Goal: Task Accomplishment & Management: Manage account settings

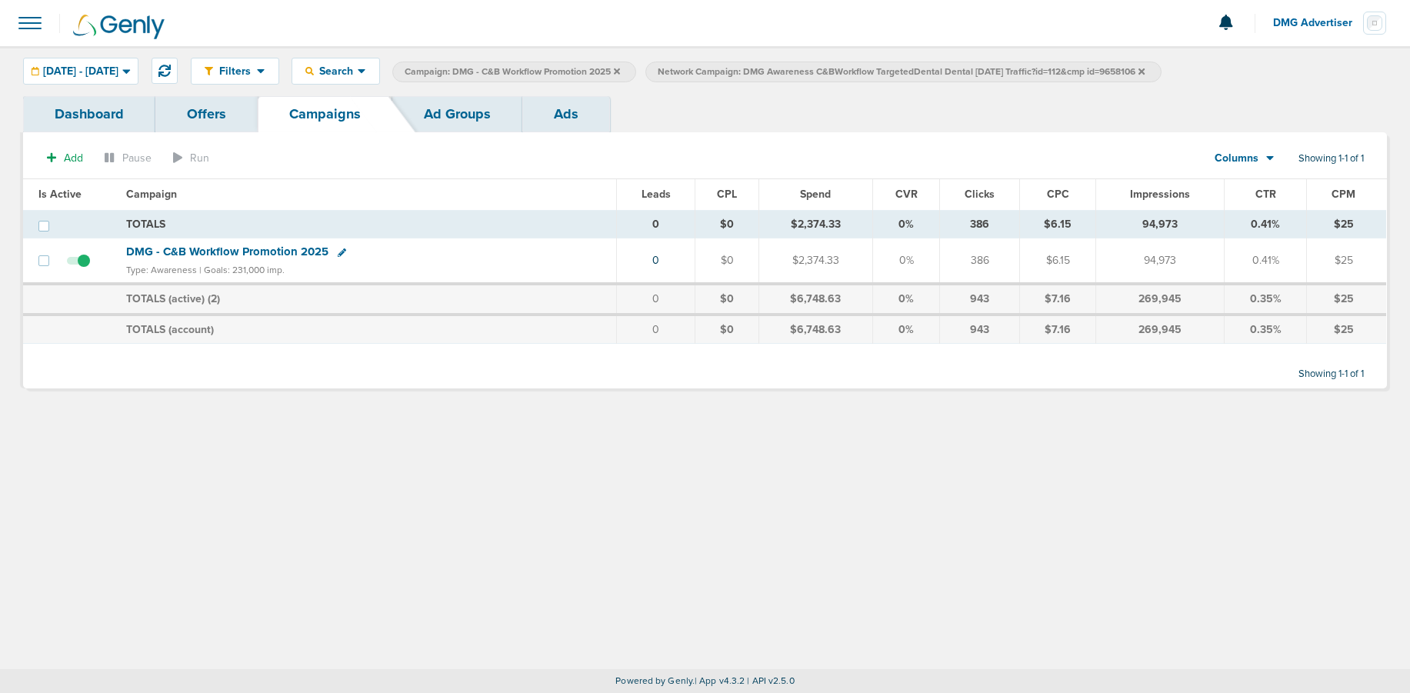
click at [1145, 75] on span "Network Campaign: DMG Awareness C&BWorkflow TargetedDental Dental [DATE] Traffi…" at bounding box center [901, 71] width 487 height 13
click at [1145, 68] on icon at bounding box center [1142, 71] width 6 height 9
click at [620, 75] on icon at bounding box center [617, 71] width 6 height 9
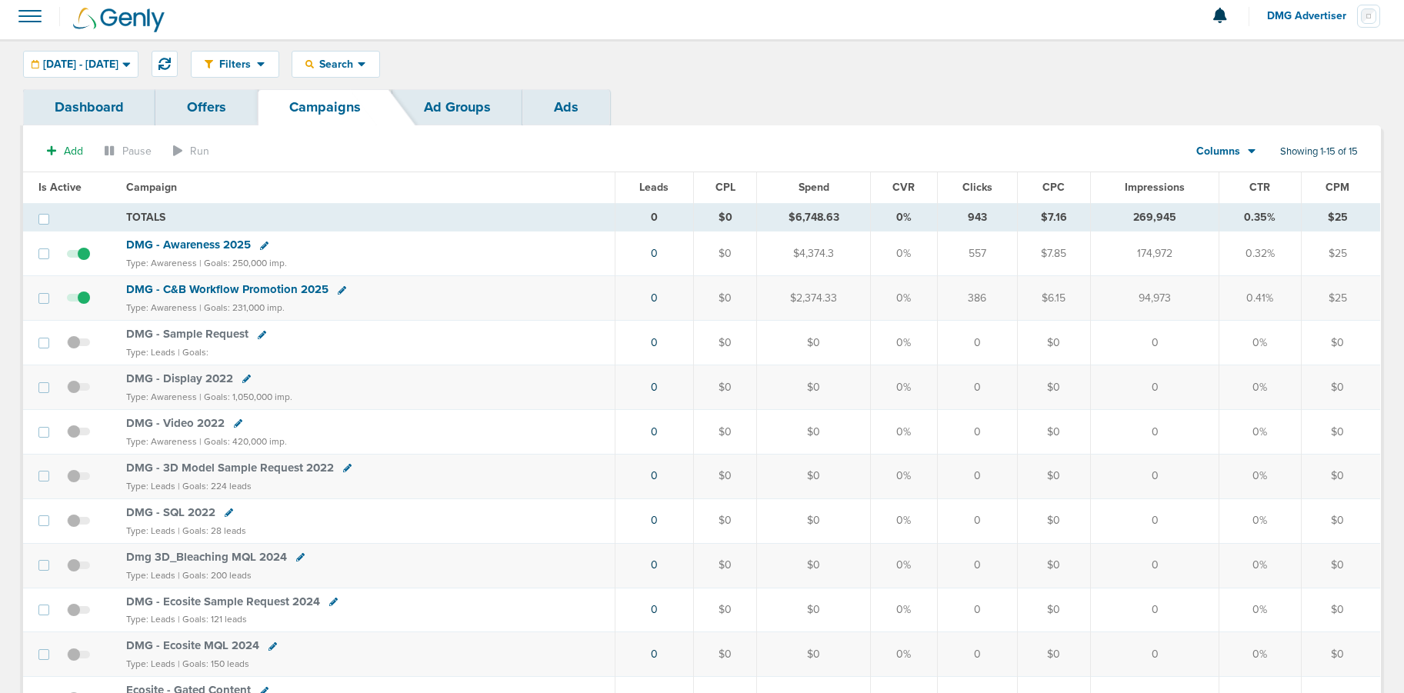
scroll to position [12, 0]
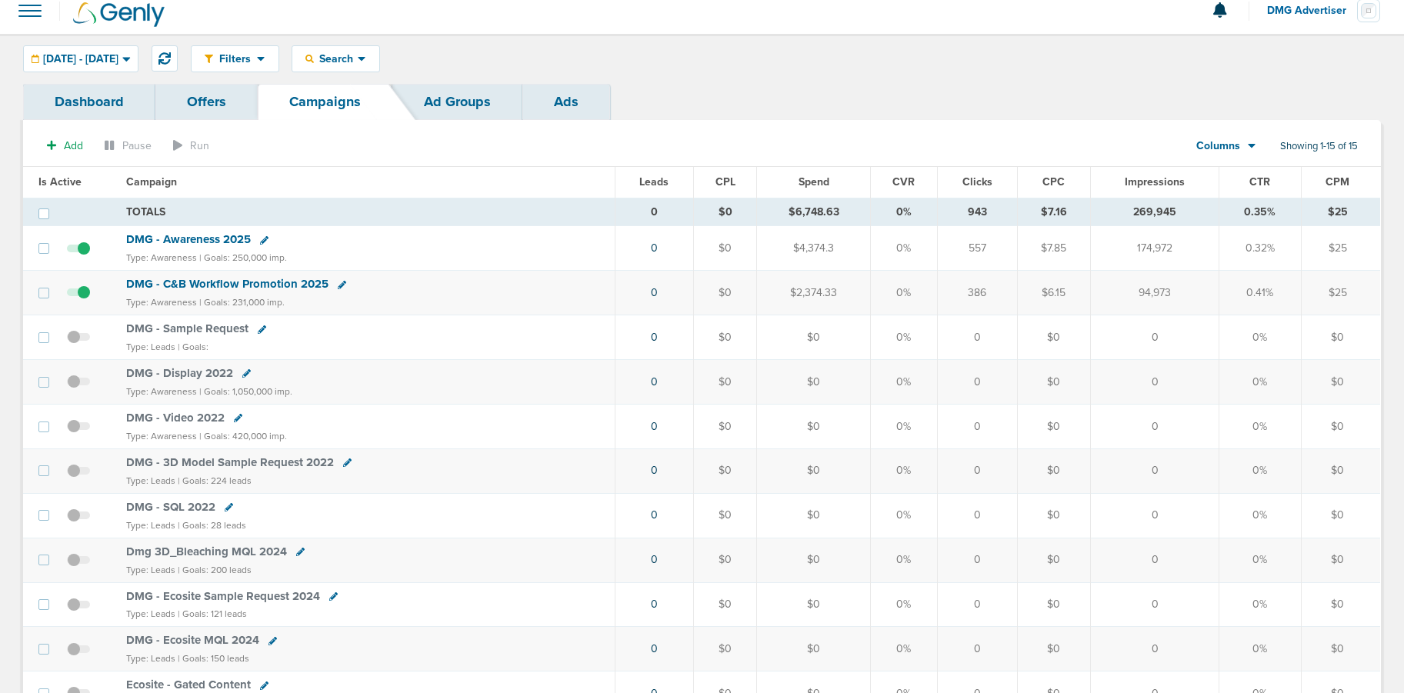
click at [244, 282] on span "DMG - C&B Workflow Promotion 2025" at bounding box center [227, 284] width 202 height 14
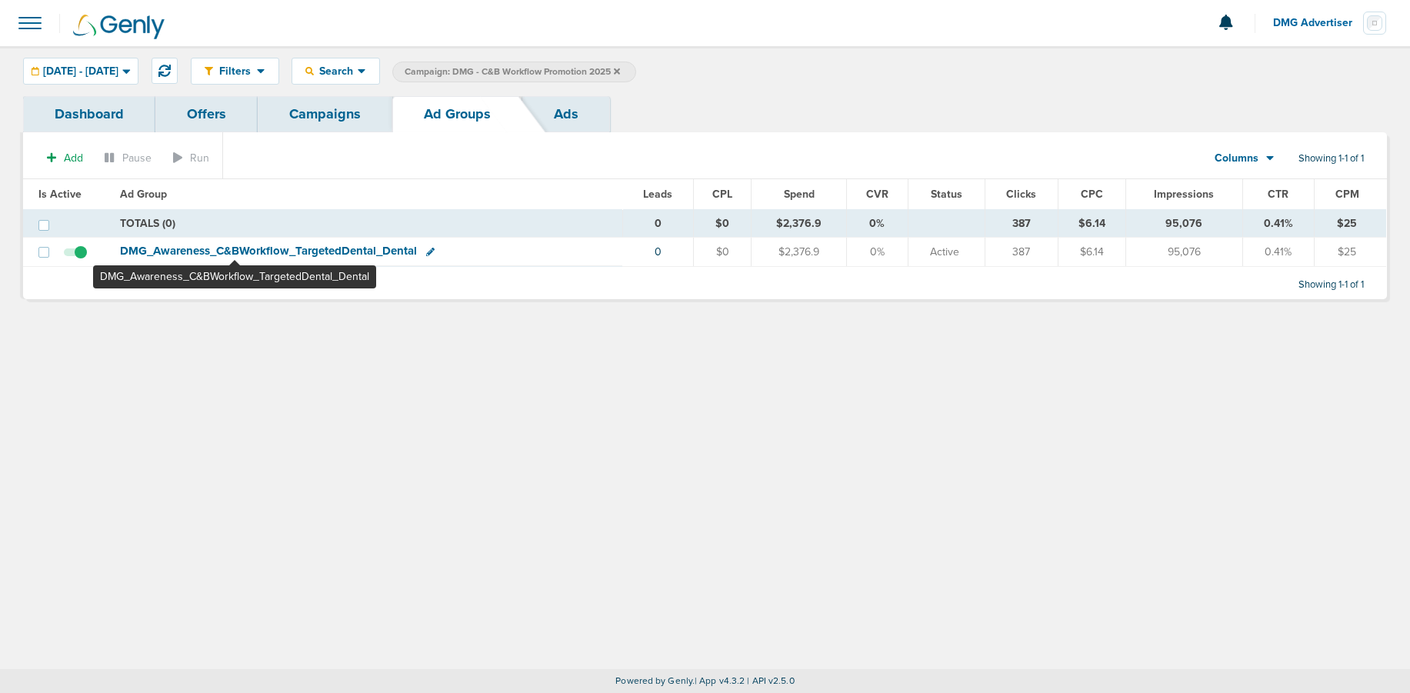
click at [235, 252] on span "DMG_ Awareness_ C&BWorkflow_ TargetedDental_ Dental" at bounding box center [268, 251] width 297 height 14
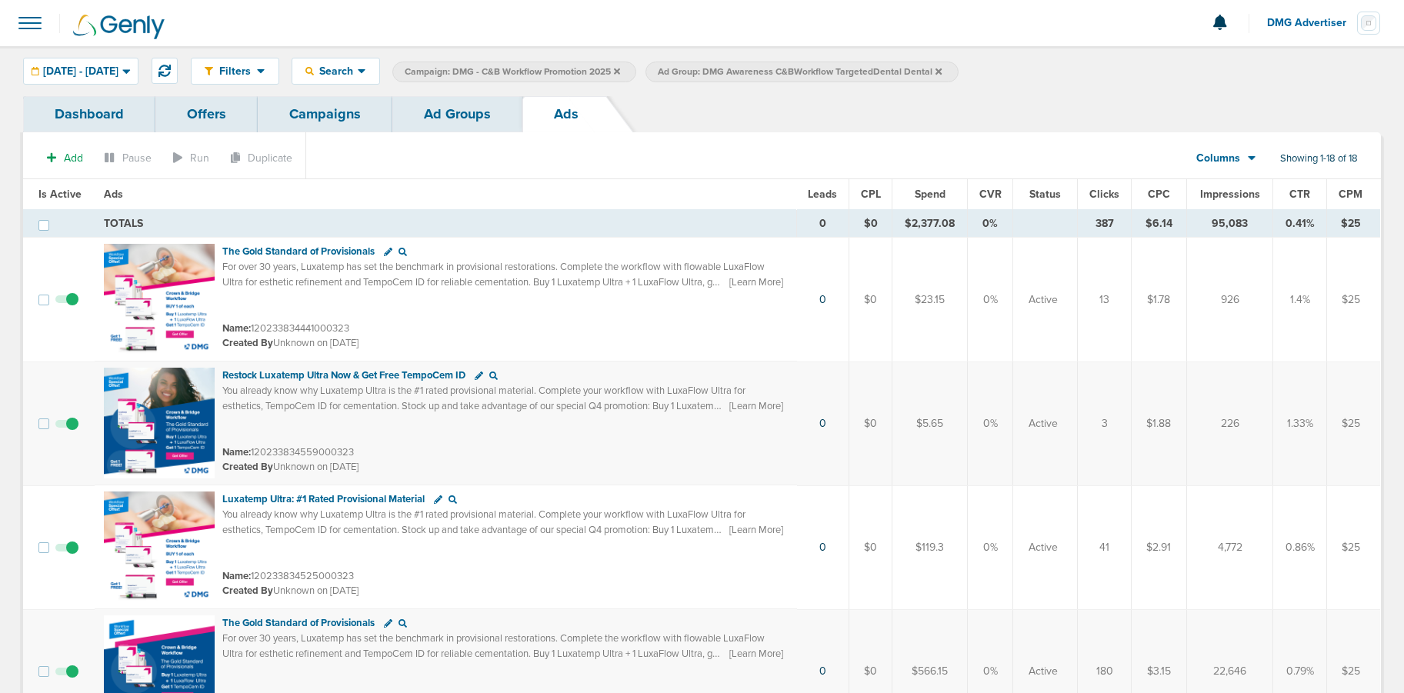
drag, startPoint x: 1221, startPoint y: 300, endPoint x: 1246, endPoint y: 301, distance: 24.6
click at [1246, 301] on td "926" at bounding box center [1229, 300] width 86 height 125
drag, startPoint x: 1291, startPoint y: 299, endPoint x: 1313, endPoint y: 301, distance: 21.6
click at [1313, 301] on td "1.4%" at bounding box center [1300, 300] width 54 height 125
drag, startPoint x: 1095, startPoint y: 295, endPoint x: 1110, endPoint y: 297, distance: 15.5
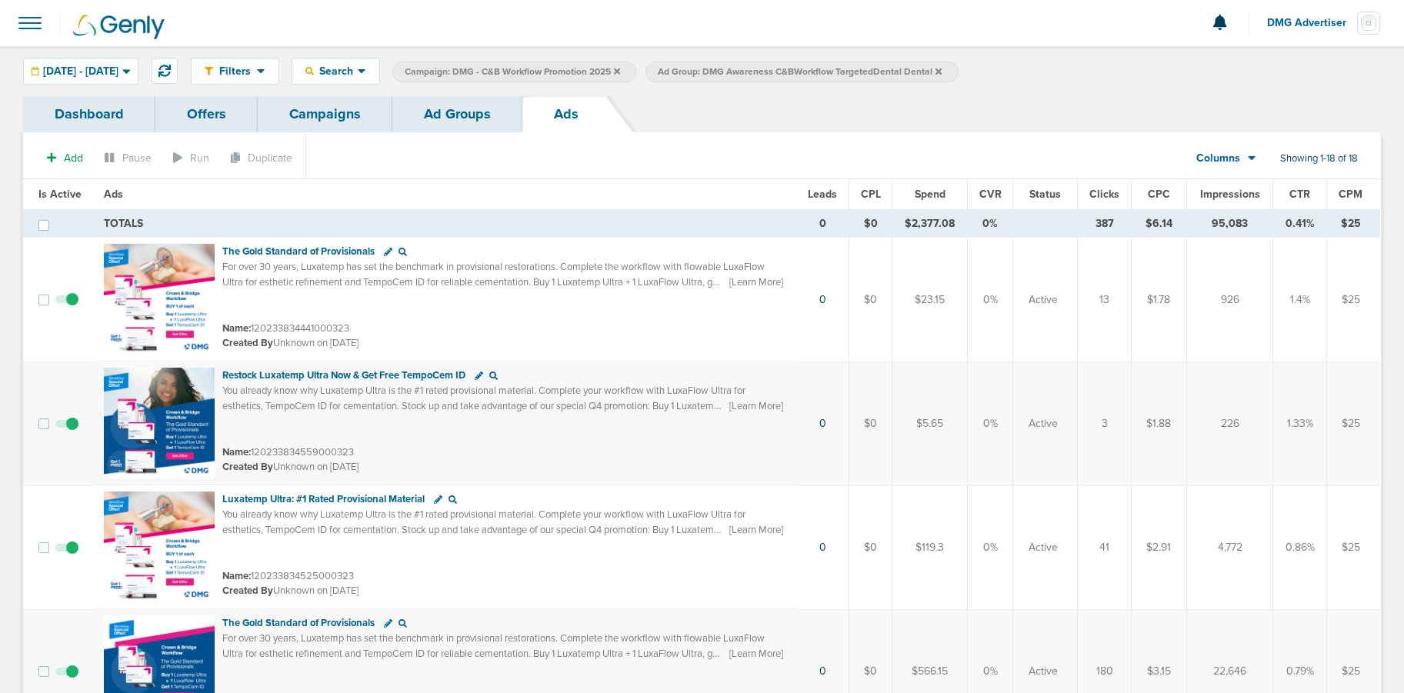
click at [1110, 297] on td "13" at bounding box center [1105, 300] width 54 height 125
drag, startPoint x: 1216, startPoint y: 299, endPoint x: 1238, endPoint y: 302, distance: 22.5
click at [1238, 302] on td "926" at bounding box center [1229, 300] width 86 height 125
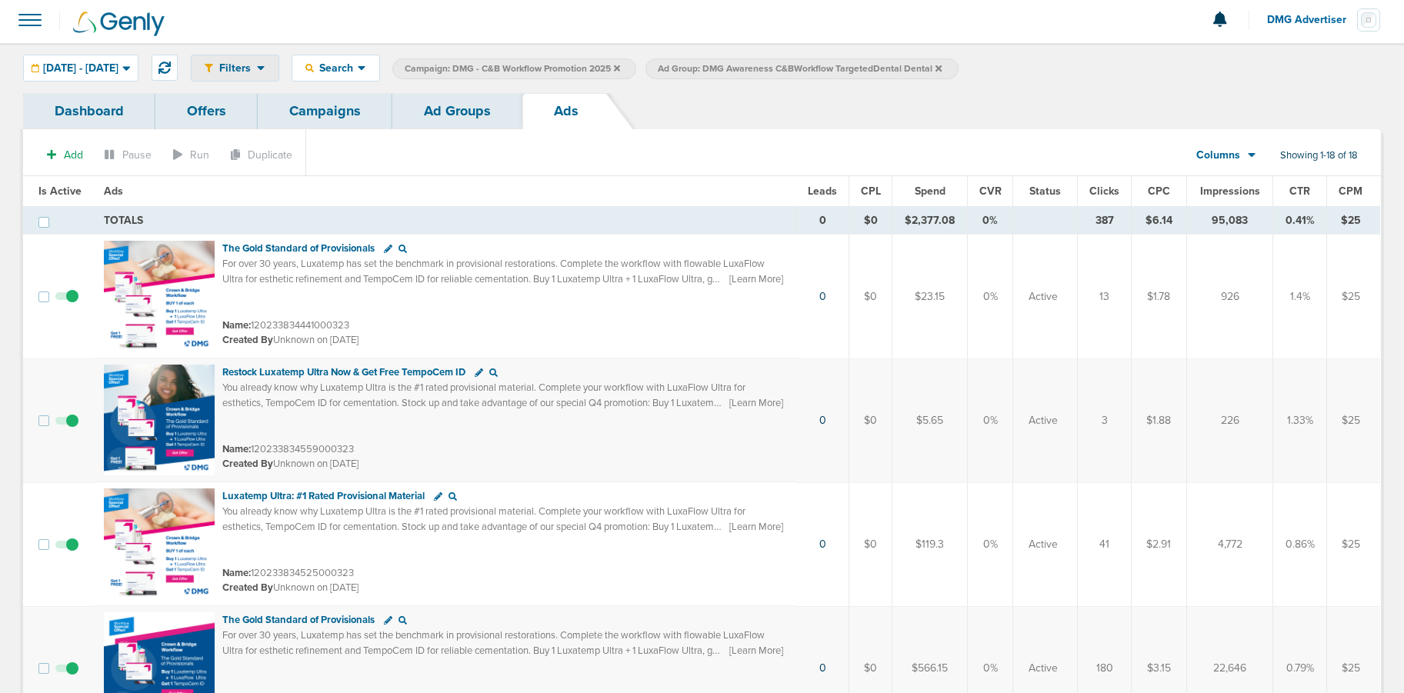
scroll to position [2, 0]
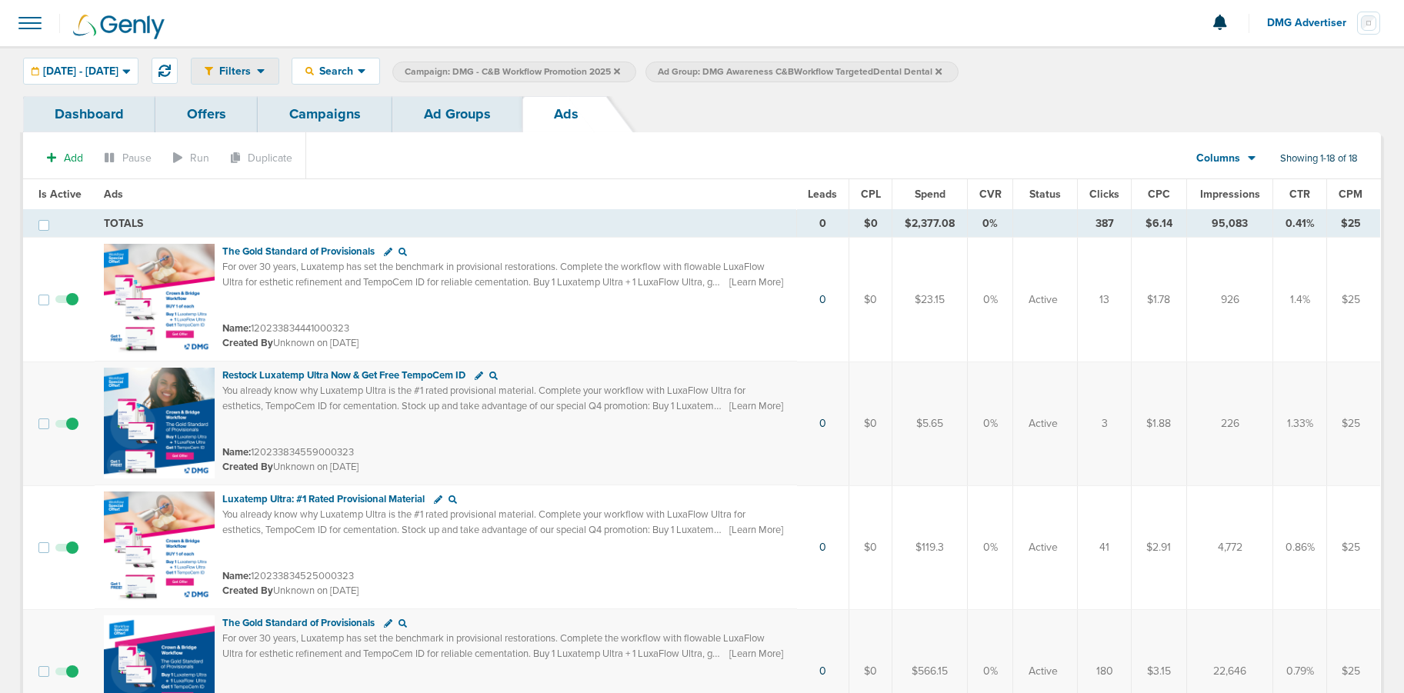
click at [257, 73] on span "Filters" at bounding box center [235, 71] width 44 height 13
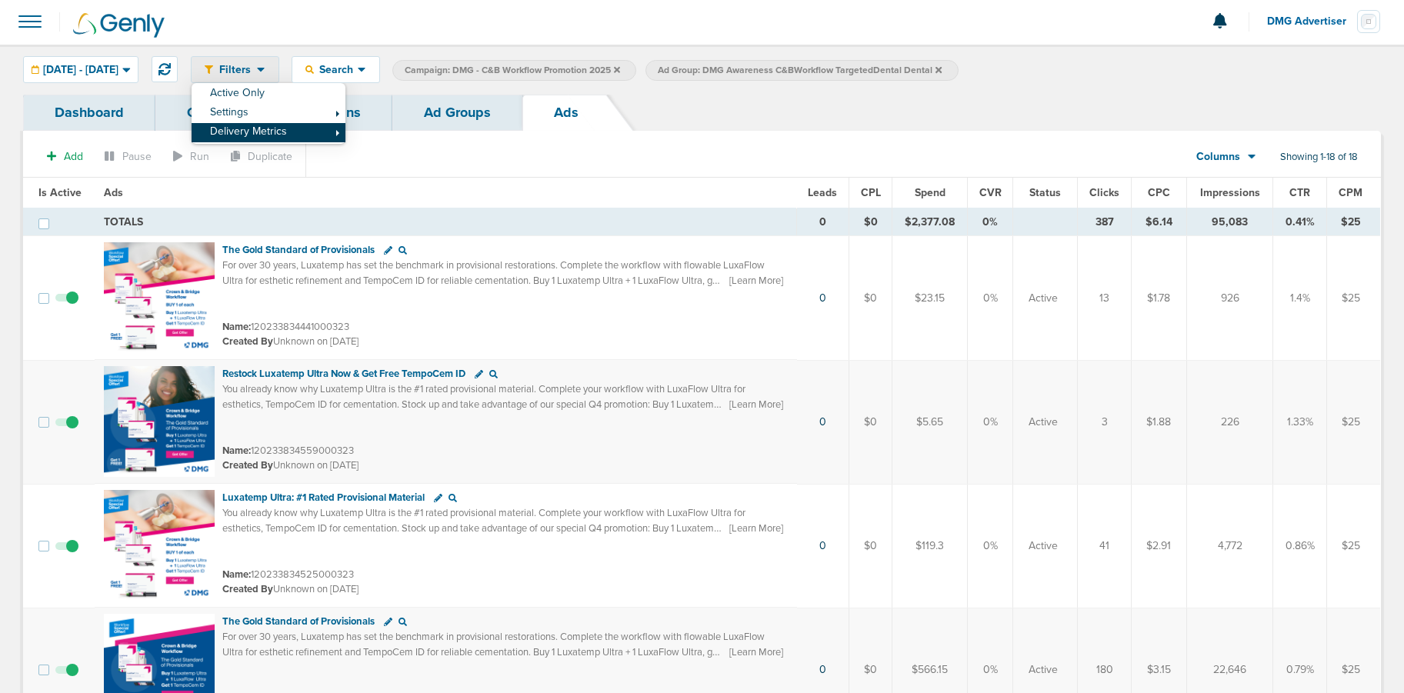
drag, startPoint x: 312, startPoint y: 137, endPoint x: 339, endPoint y: 138, distance: 26.2
click at [312, 136] on link "Delivery Metrics" at bounding box center [269, 132] width 154 height 19
click at [452, 238] on link "Impressions" at bounding box center [424, 234] width 154 height 19
select select "impressions"
select select "ge"
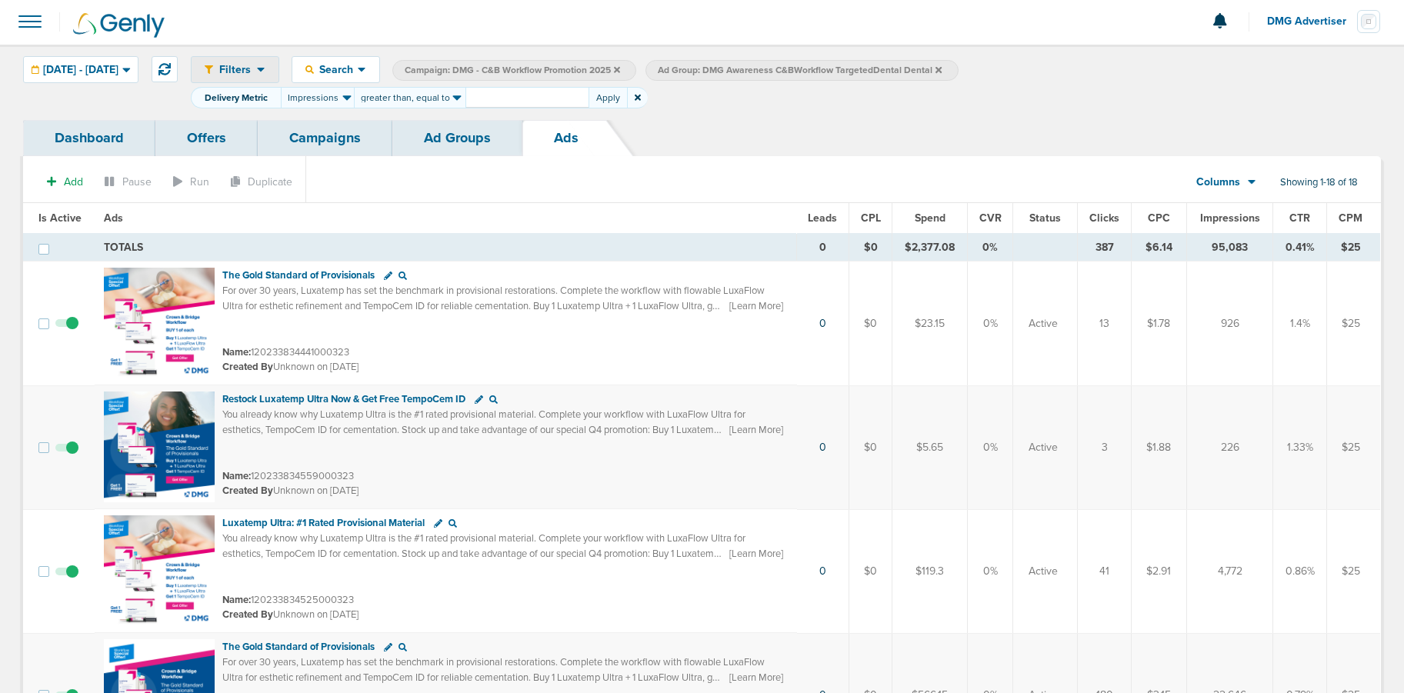
click at [549, 99] on input "number" at bounding box center [526, 98] width 123 height 22
type input "1000"
click at [617, 97] on button "Apply" at bounding box center [608, 98] width 38 height 22
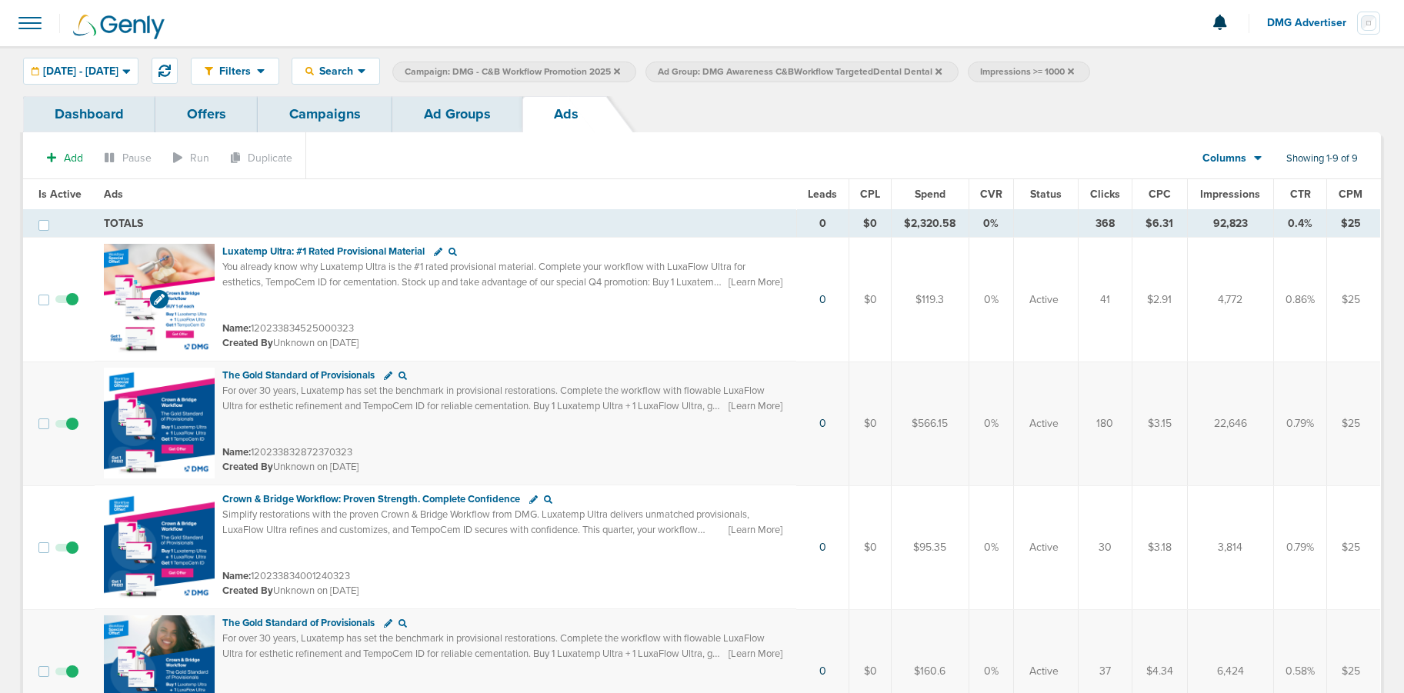
click at [195, 283] on img at bounding box center [159, 299] width 111 height 111
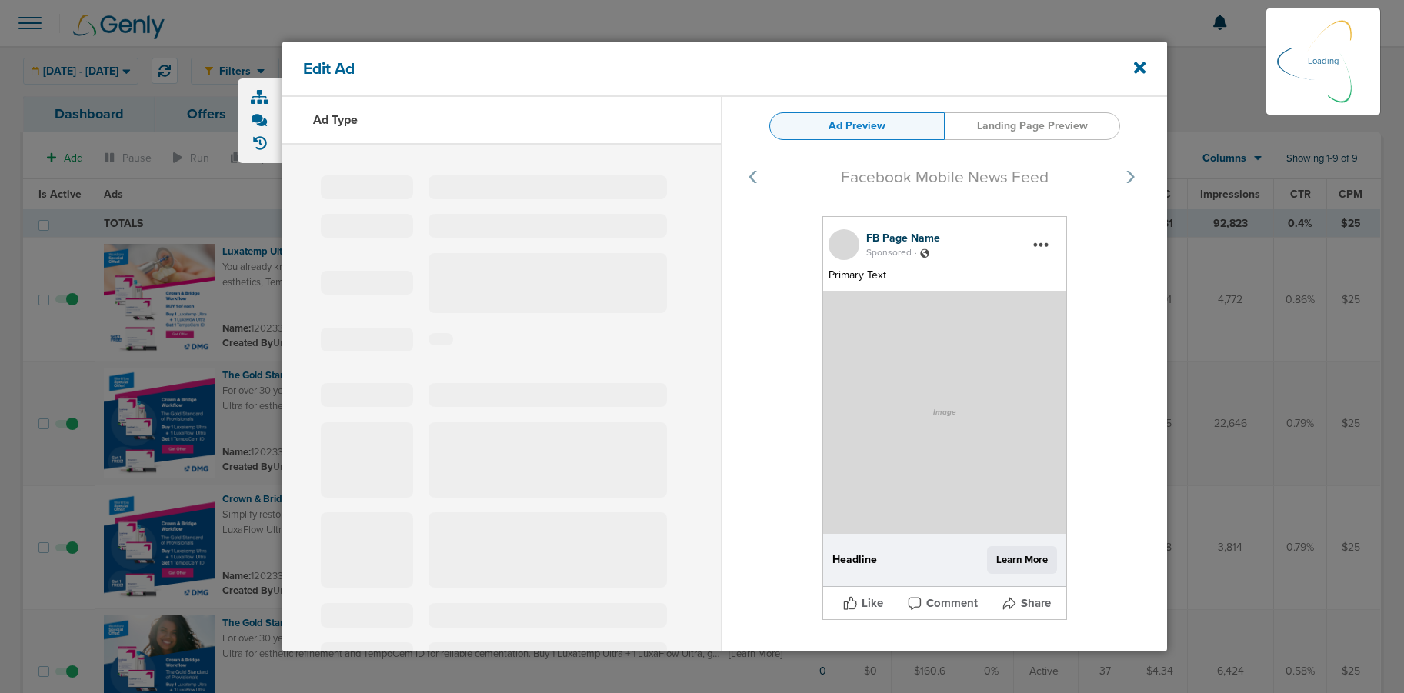
select select "learn_more"
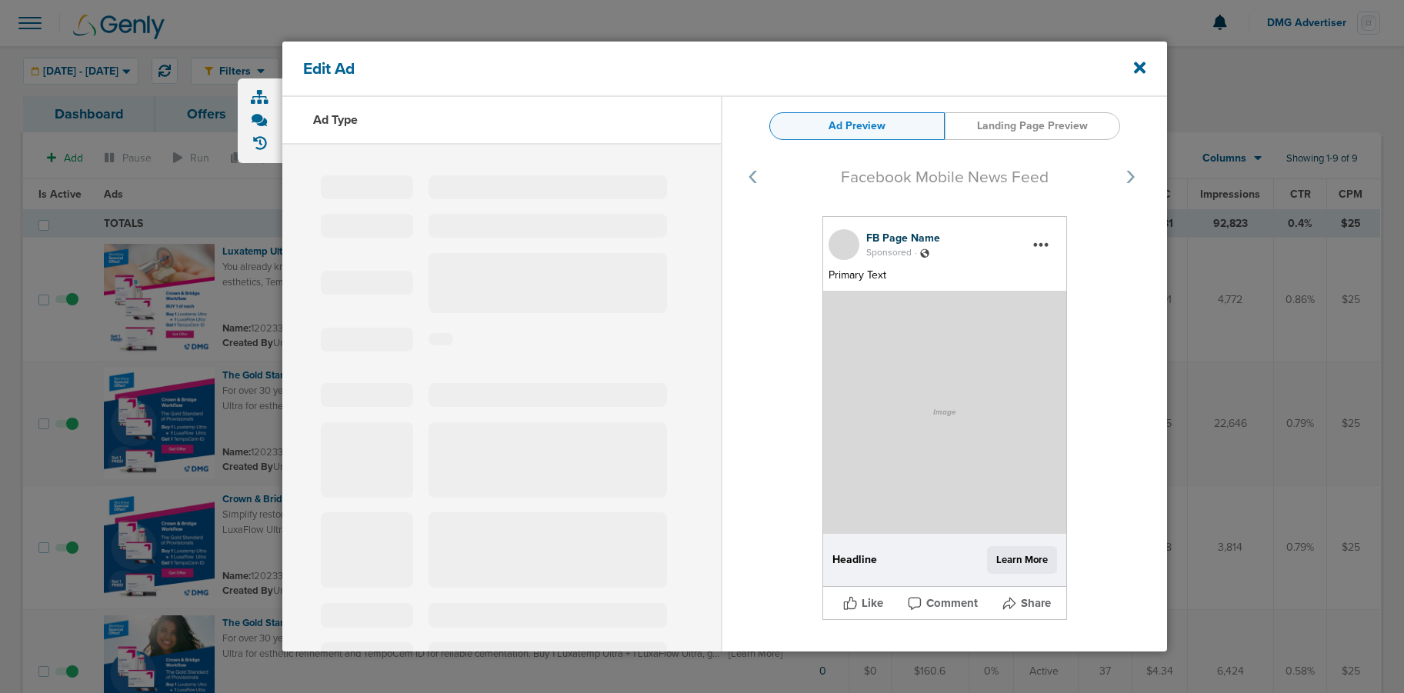
type input "120233834525000323"
type input "Luxatemp Ultra: #1 Rated Provisional Material"
type textarea "You already know why Luxatemp Ultra is the #1 rated provisional material. Compl…"
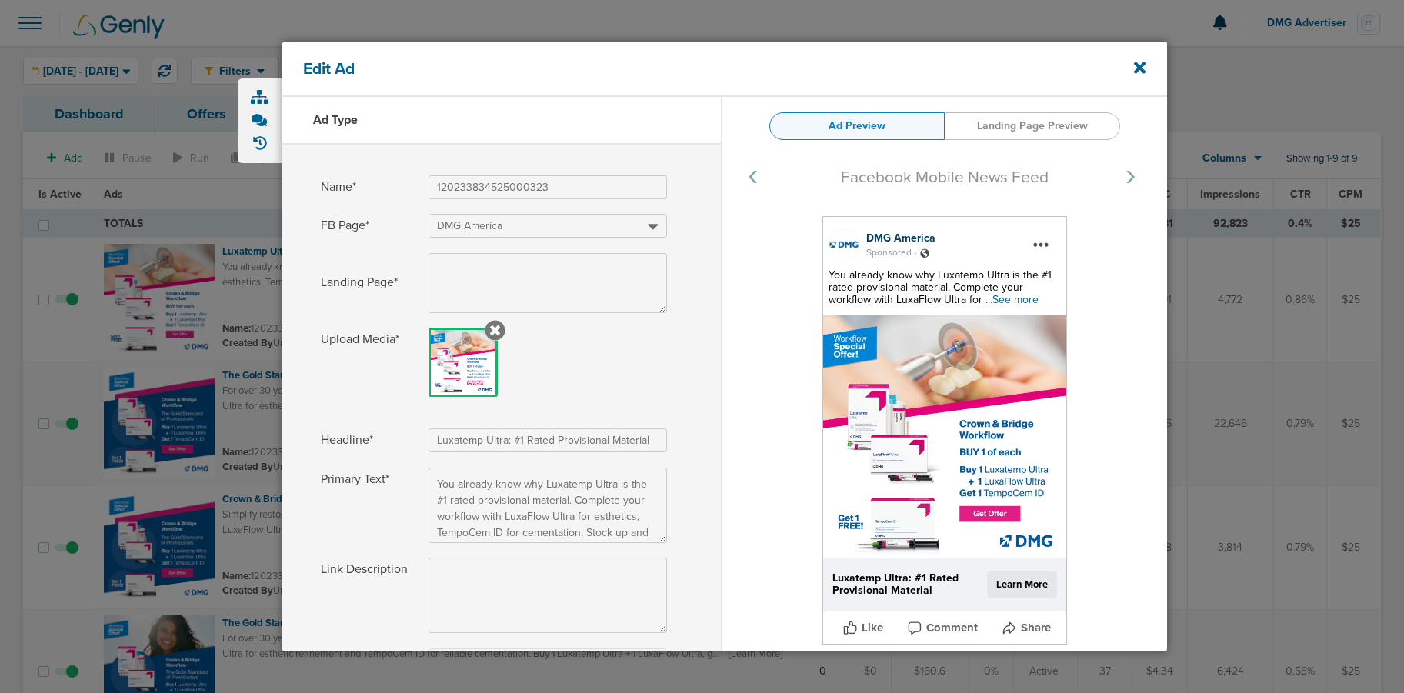
click at [1000, 297] on span "...See more" at bounding box center [1012, 299] width 53 height 13
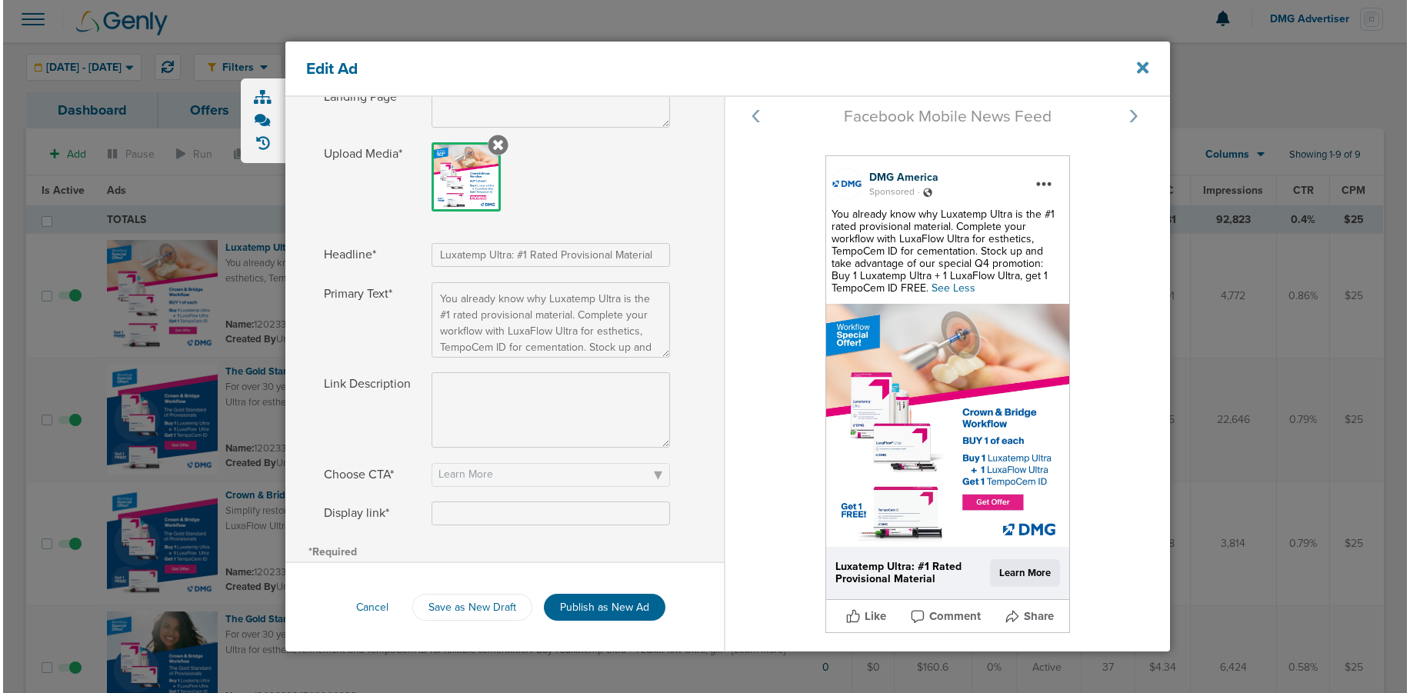
scroll to position [6, 0]
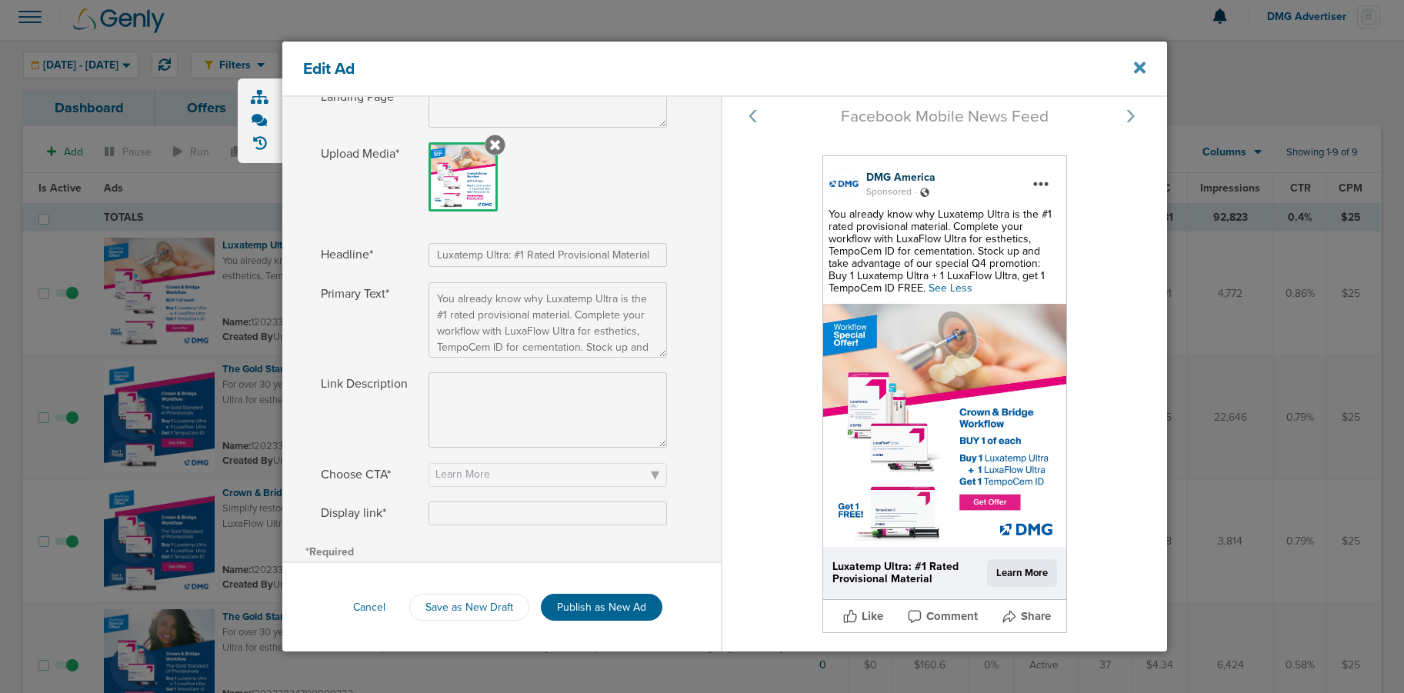
click at [1136, 67] on icon at bounding box center [1140, 67] width 12 height 17
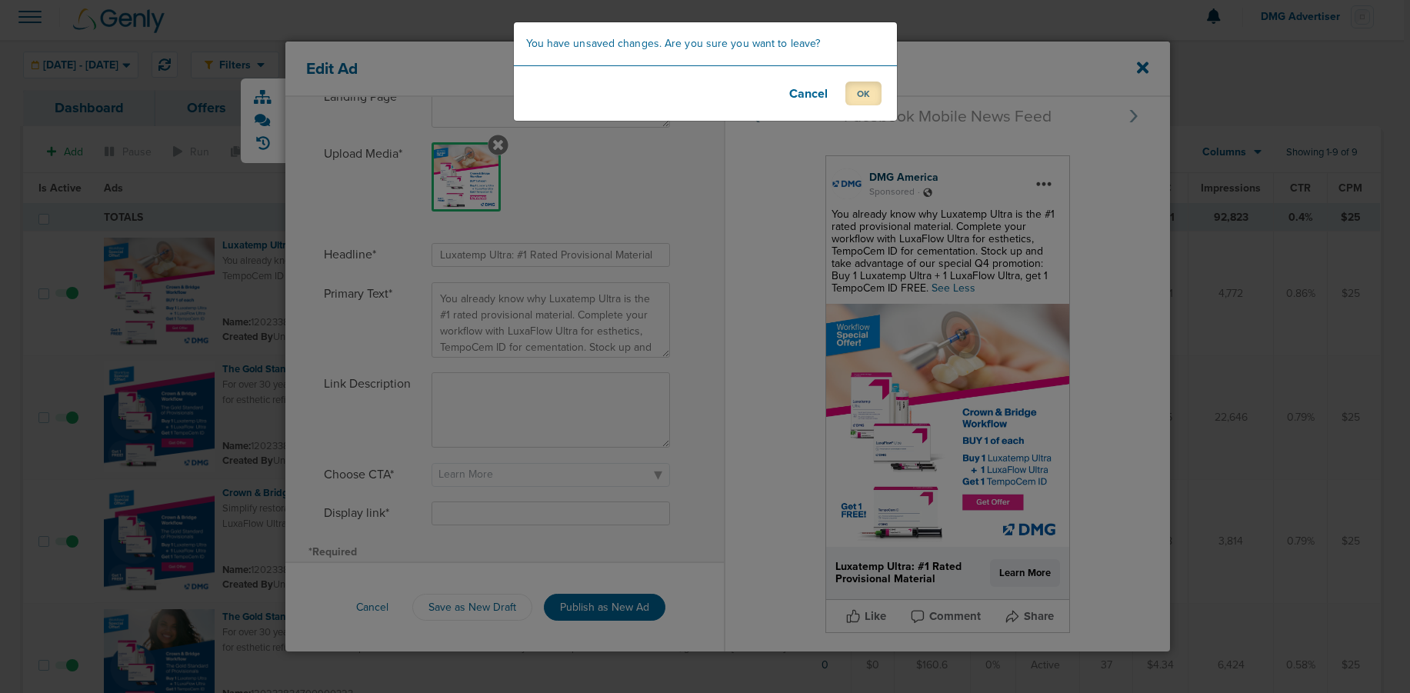
click at [866, 97] on button "OK" at bounding box center [864, 94] width 36 height 24
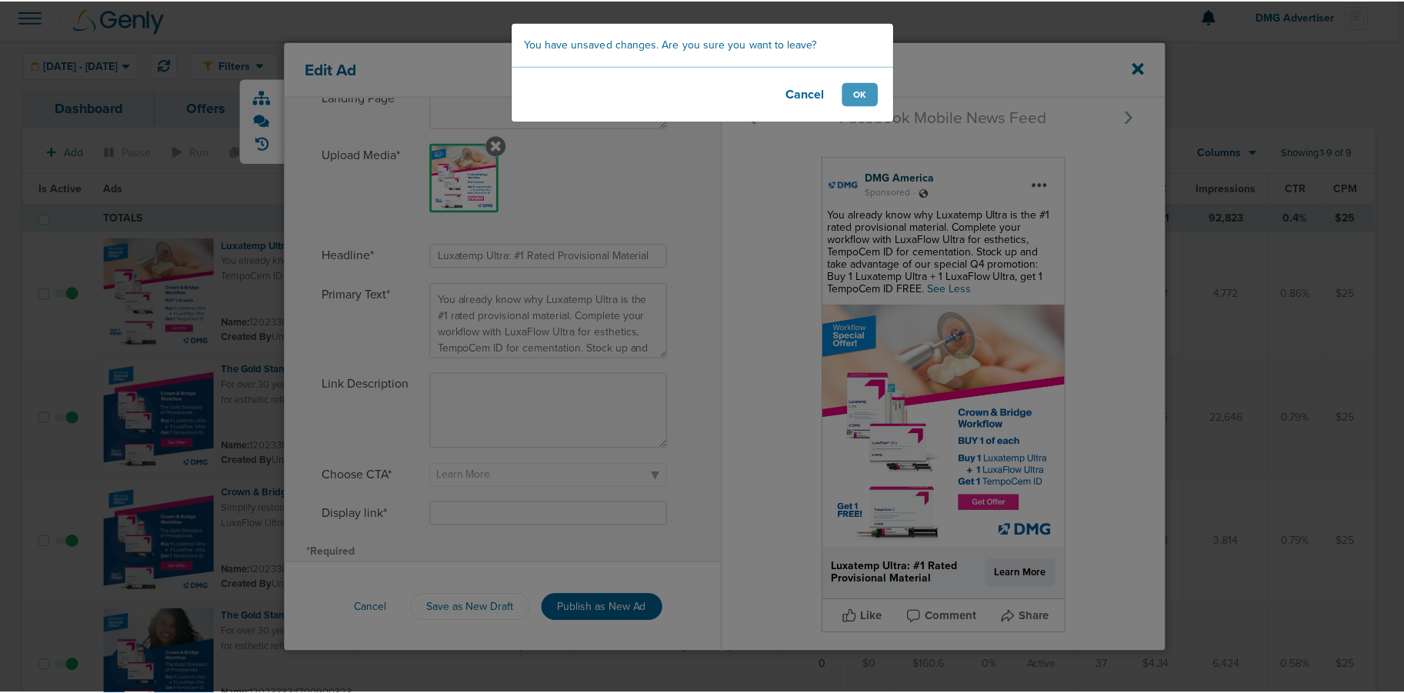
scroll to position [10, 0]
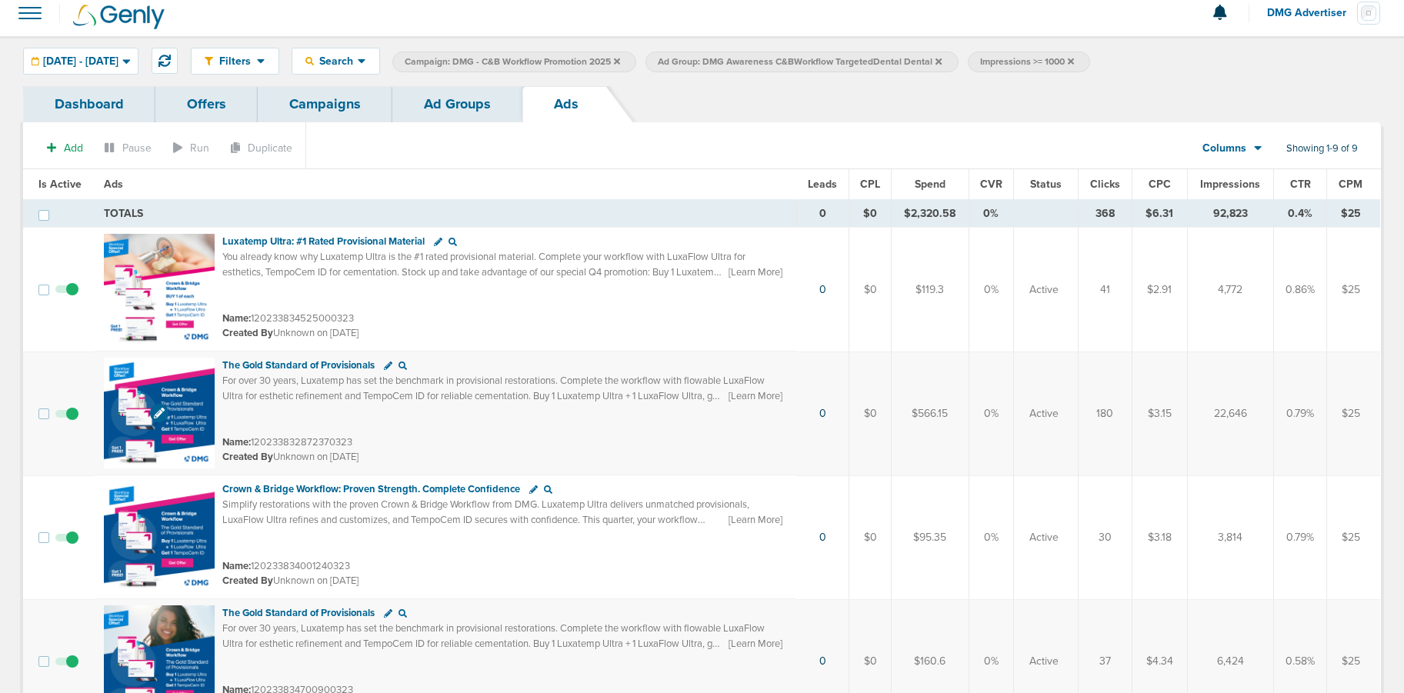
click at [192, 403] on img at bounding box center [159, 413] width 111 height 111
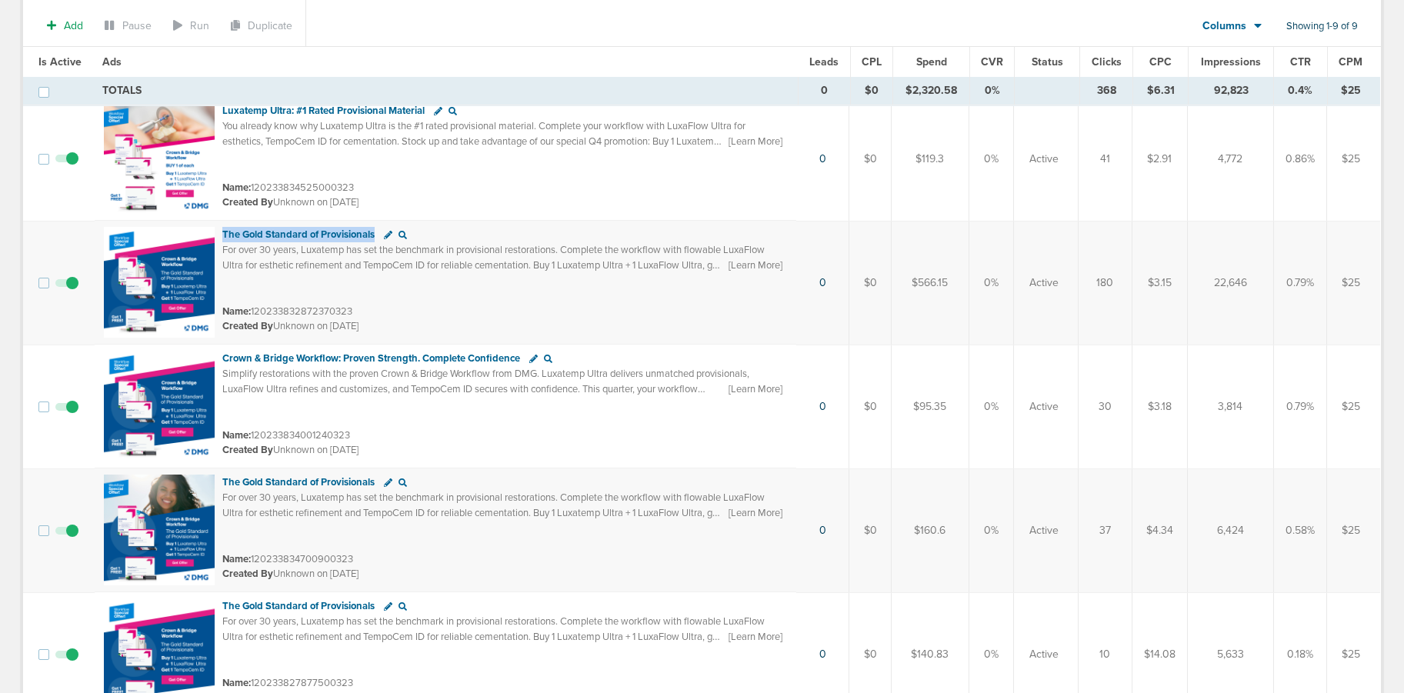
scroll to position [145, 0]
drag, startPoint x: 221, startPoint y: 238, endPoint x: 379, endPoint y: 237, distance: 157.7
click at [379, 237] on div "The Gold Standard of Provisionals" at bounding box center [303, 233] width 162 height 13
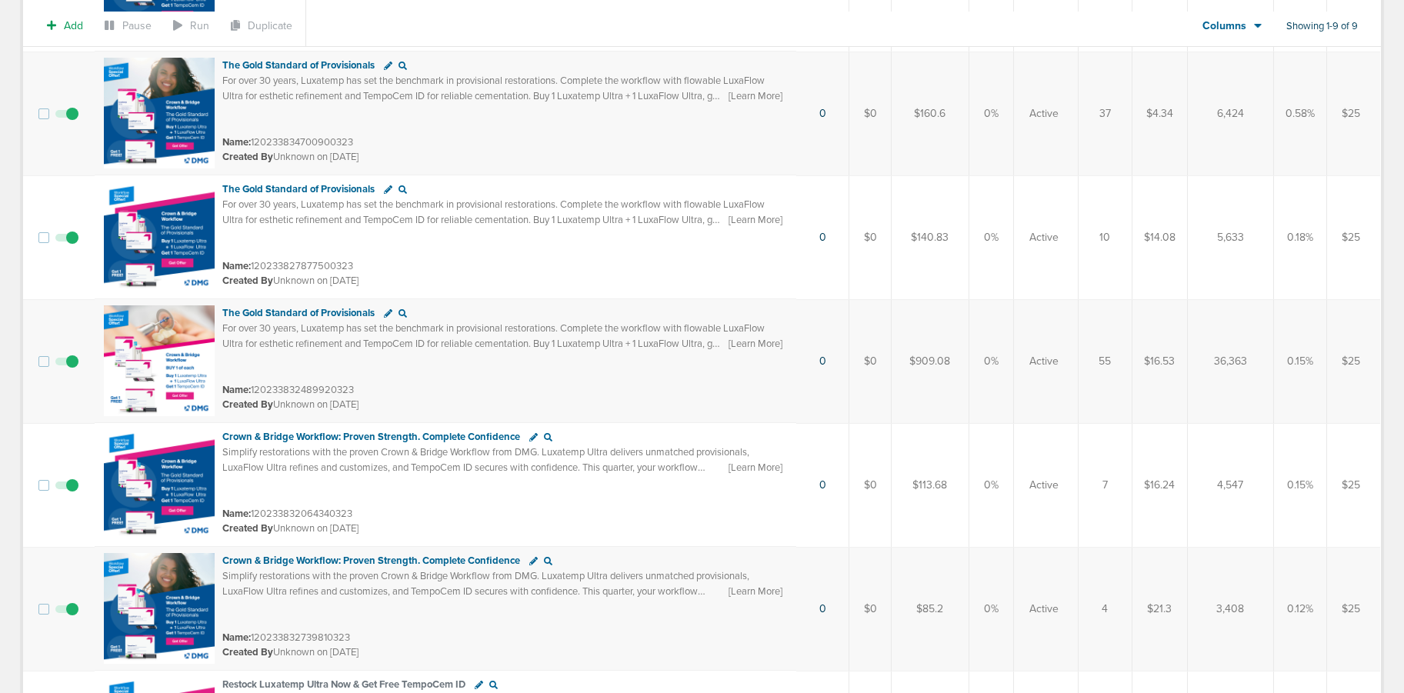
scroll to position [736, 0]
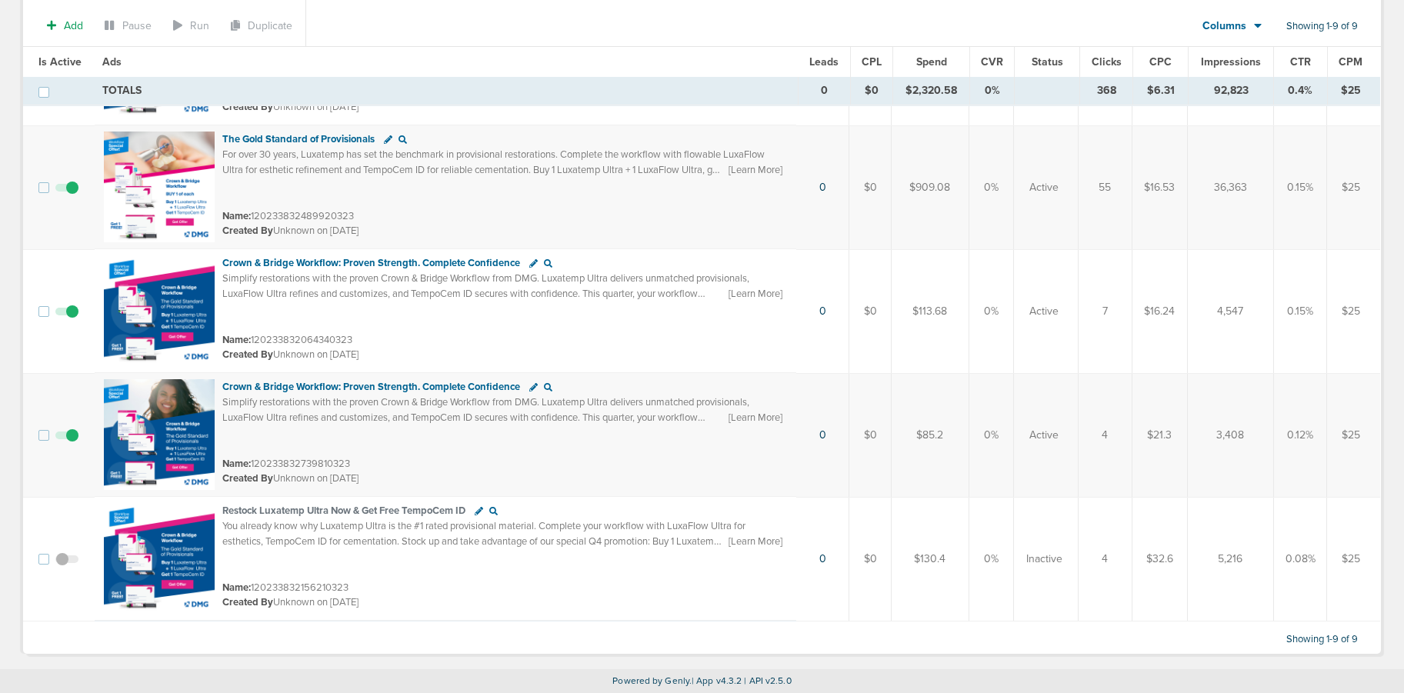
click at [1313, 558] on td "0.08%" at bounding box center [1300, 559] width 54 height 125
drag, startPoint x: 1219, startPoint y: 558, endPoint x: 1243, endPoint y: 562, distance: 23.5
click at [1243, 562] on td "5,216" at bounding box center [1230, 559] width 86 height 125
drag, startPoint x: 1283, startPoint y: 555, endPoint x: 1332, endPoint y: 558, distance: 49.3
click at [1332, 558] on tr "Restock Luxatemp Ultra Now & Get Free TempoCem ID You already know why Luxatemp…" at bounding box center [701, 559] width 1357 height 125
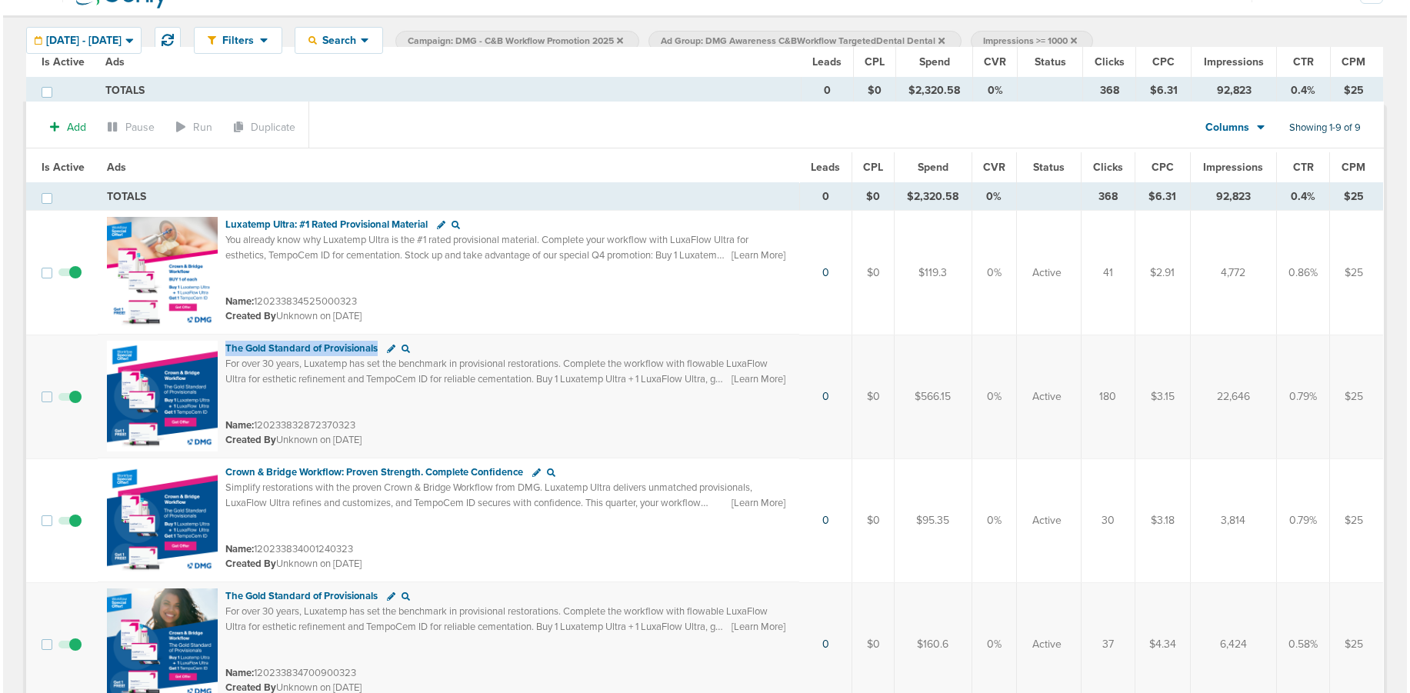
scroll to position [0, 0]
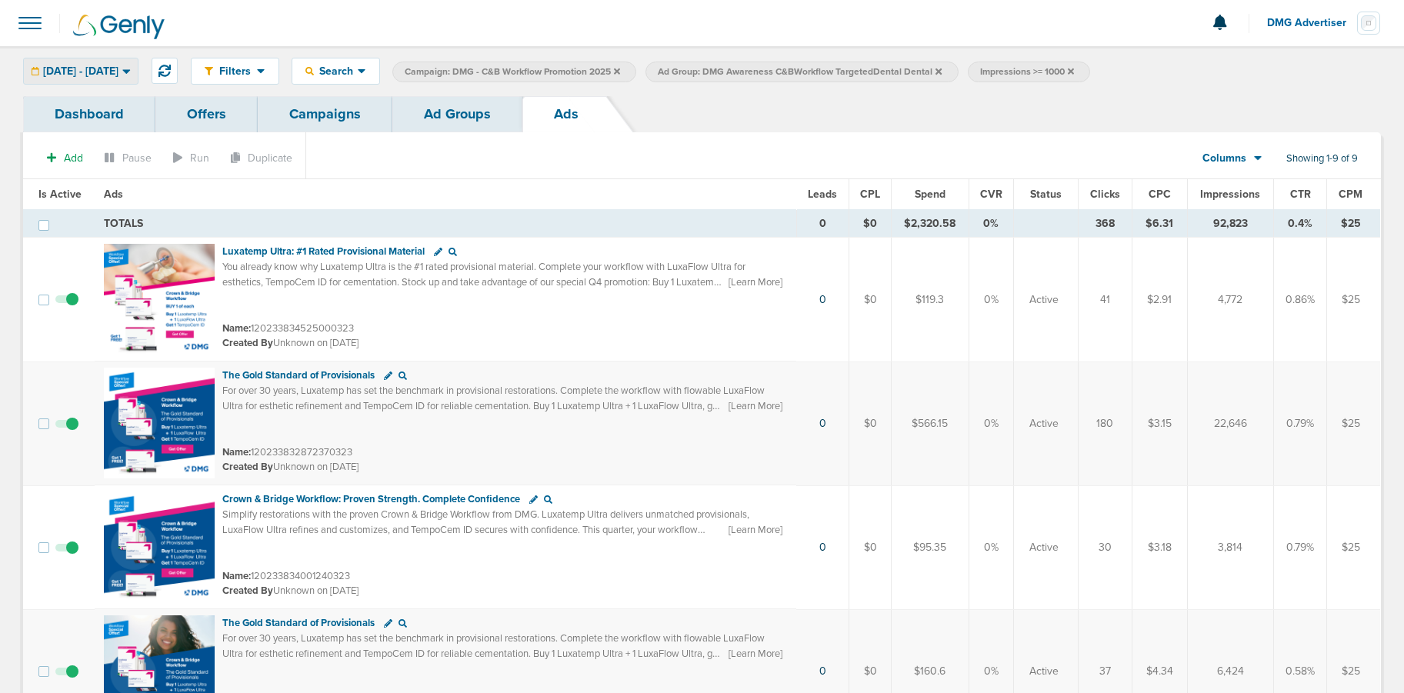
click at [118, 68] on span "[DATE] - [DATE]" at bounding box center [80, 71] width 75 height 11
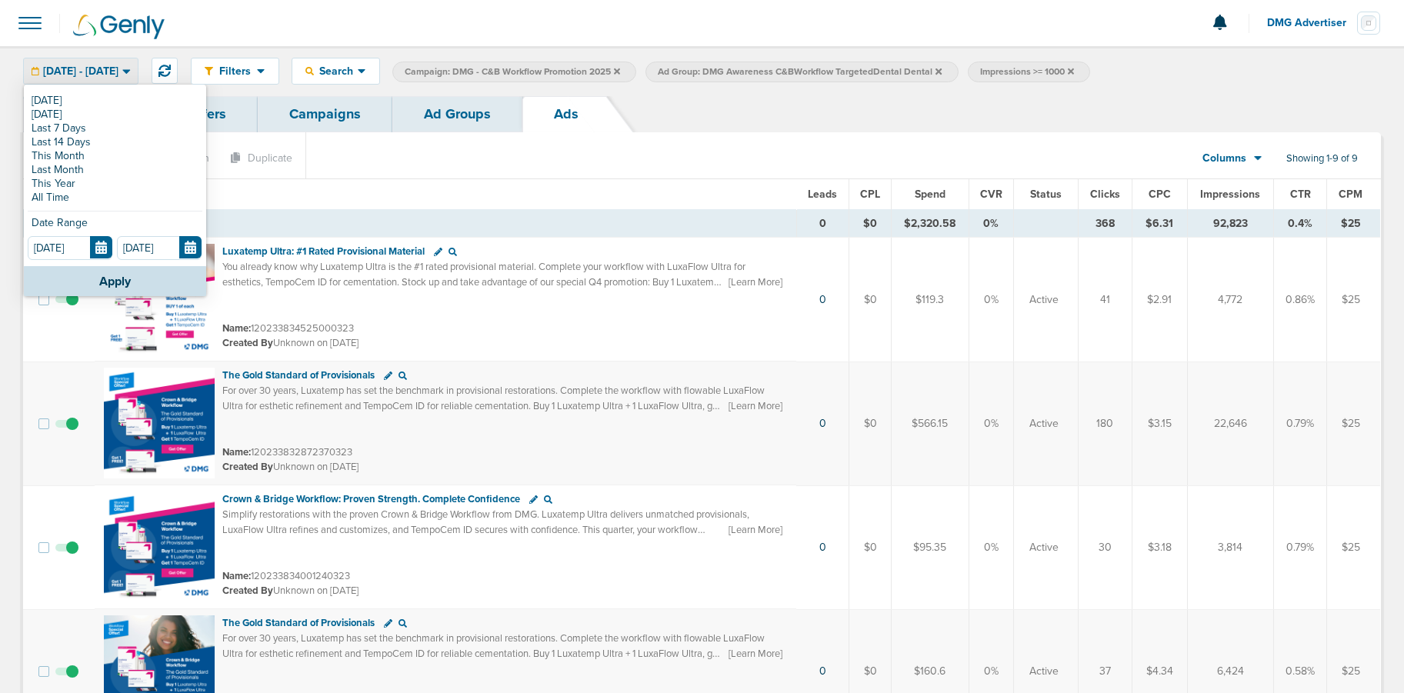
click at [116, 94] on link "[DATE]" at bounding box center [115, 101] width 175 height 14
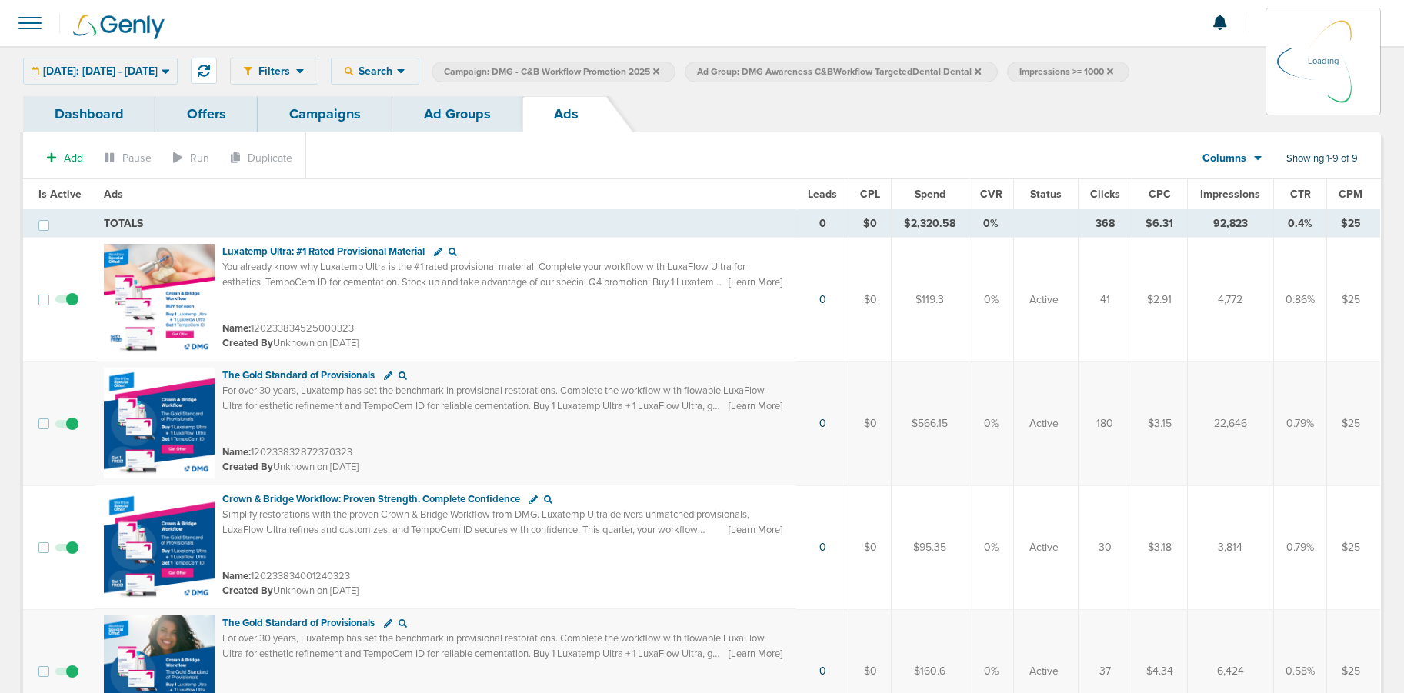
click at [659, 70] on icon at bounding box center [656, 71] width 6 height 6
click at [394, 118] on link "Ad Groups" at bounding box center [457, 114] width 130 height 36
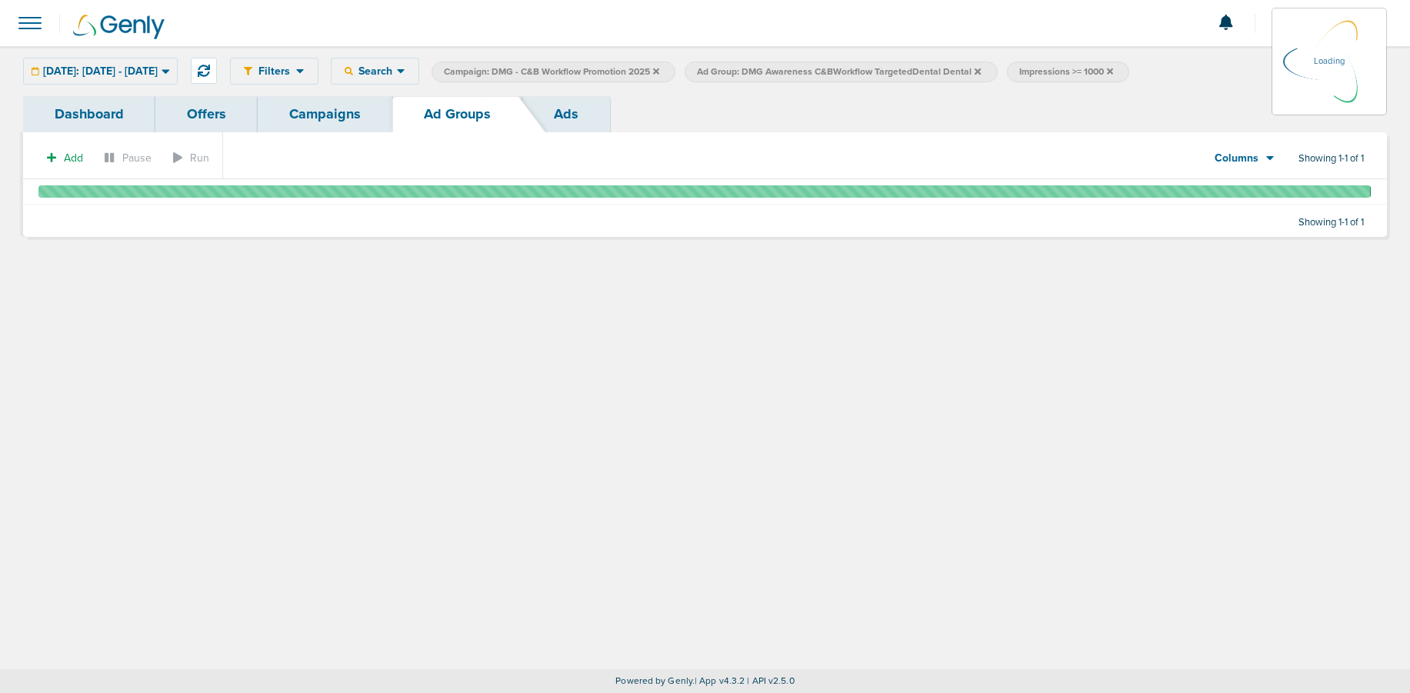
click at [659, 68] on icon at bounding box center [656, 71] width 6 height 9
click at [659, 71] on icon at bounding box center [656, 71] width 6 height 6
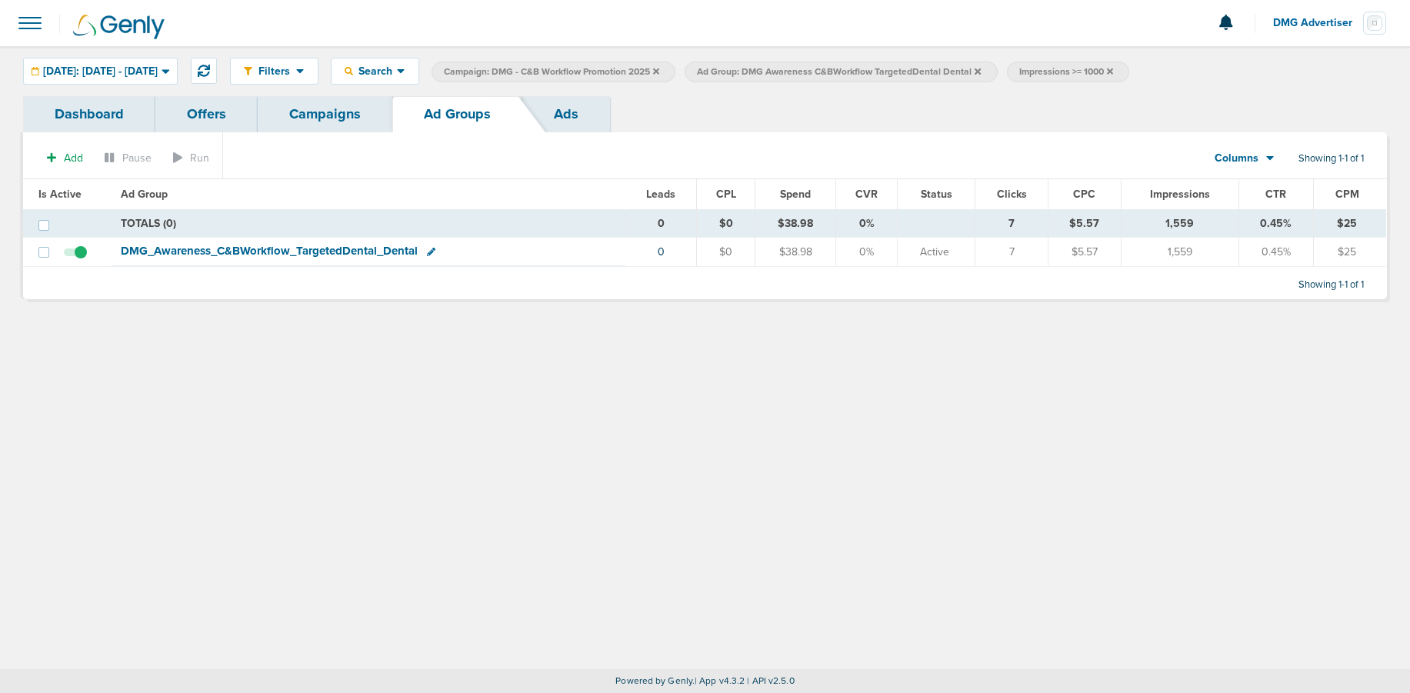
click at [659, 70] on icon at bounding box center [656, 71] width 6 height 6
click at [728, 72] on icon at bounding box center [725, 71] width 6 height 6
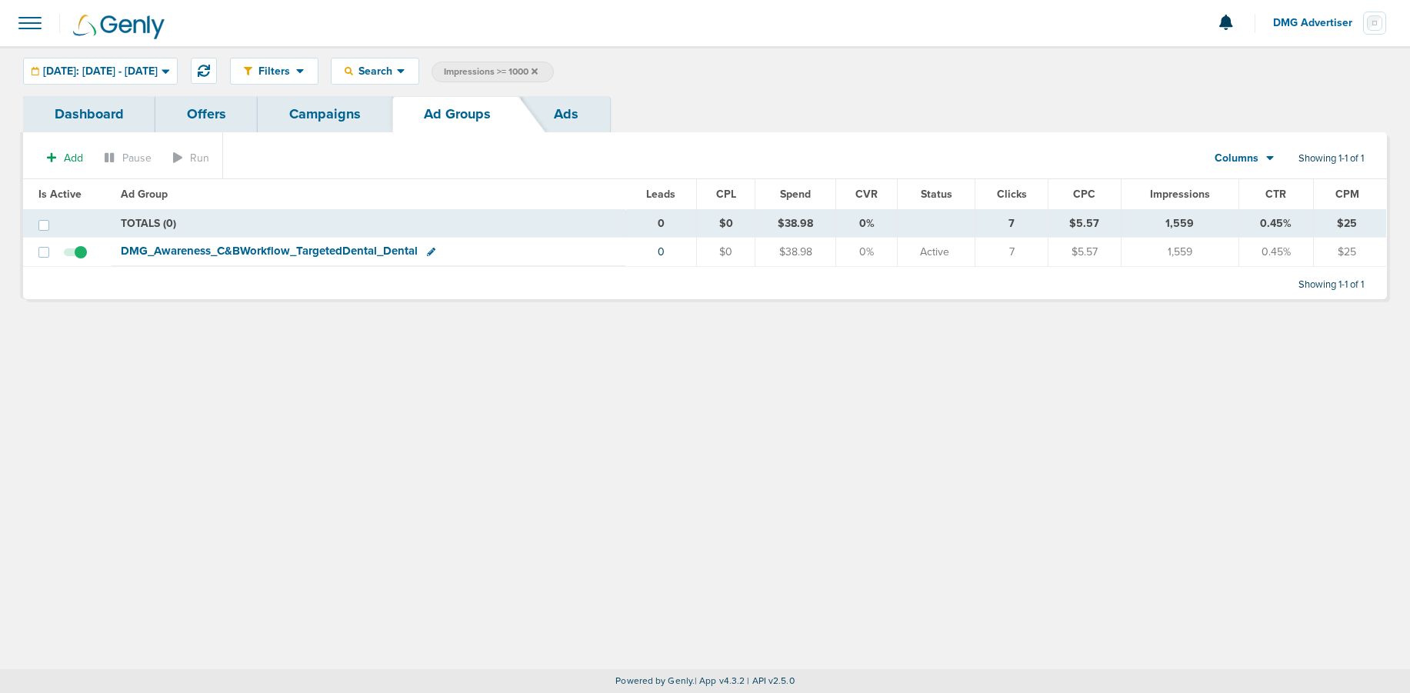
click at [538, 73] on icon at bounding box center [535, 71] width 6 height 6
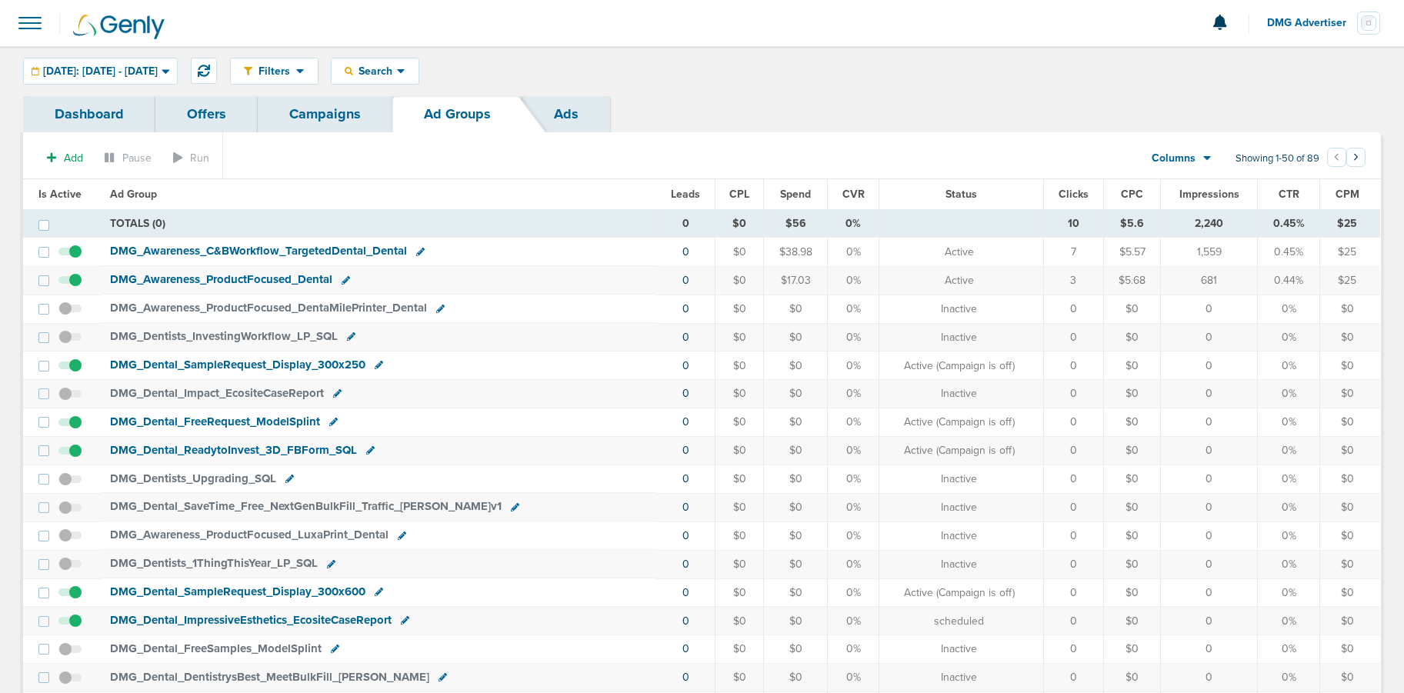
click at [339, 122] on link "Campaigns" at bounding box center [325, 114] width 135 height 36
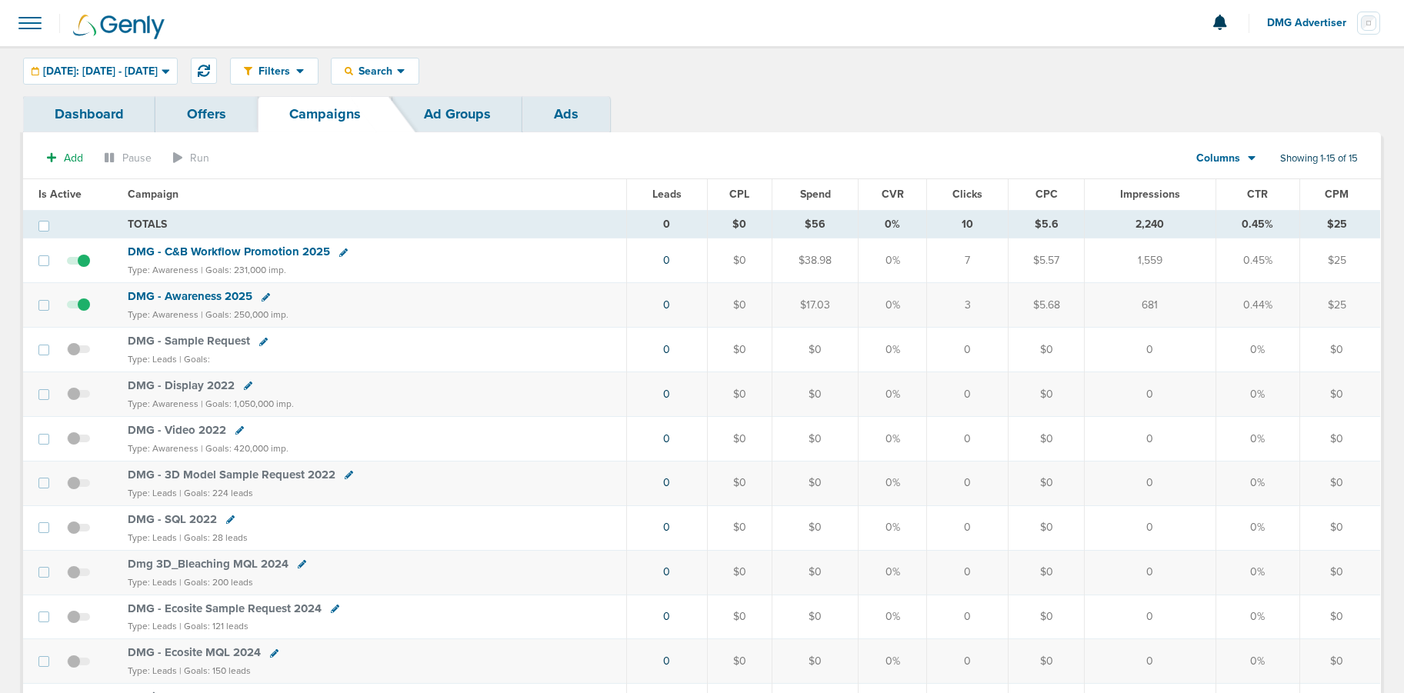
click at [1290, 18] on span "DMG Advertiser" at bounding box center [1312, 23] width 90 height 11
click at [1266, 65] on link "Sign Out" at bounding box center [1304, 66] width 154 height 19
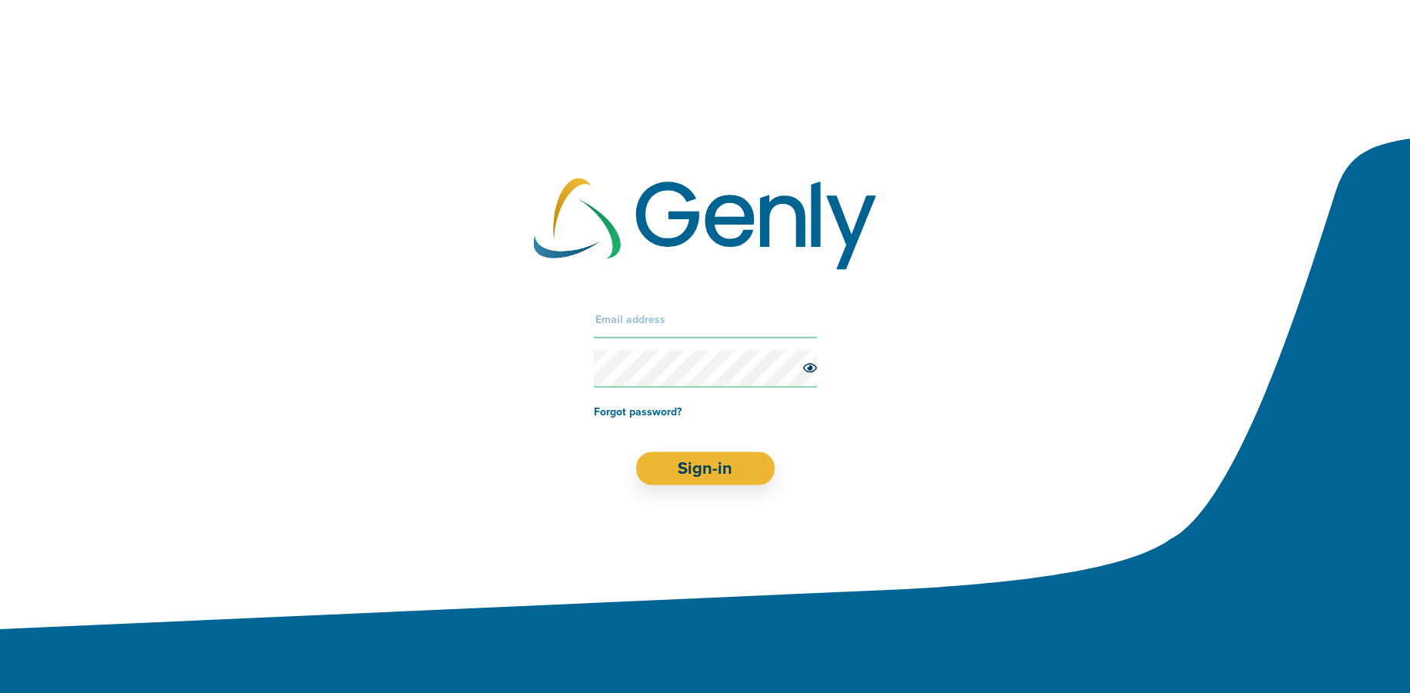
click at [673, 328] on input "text" at bounding box center [705, 319] width 223 height 37
type input "kelsey@genly.com"
click at [705, 480] on button "Sign-in" at bounding box center [704, 468] width 139 height 33
